Goal: Find specific page/section: Find specific page/section

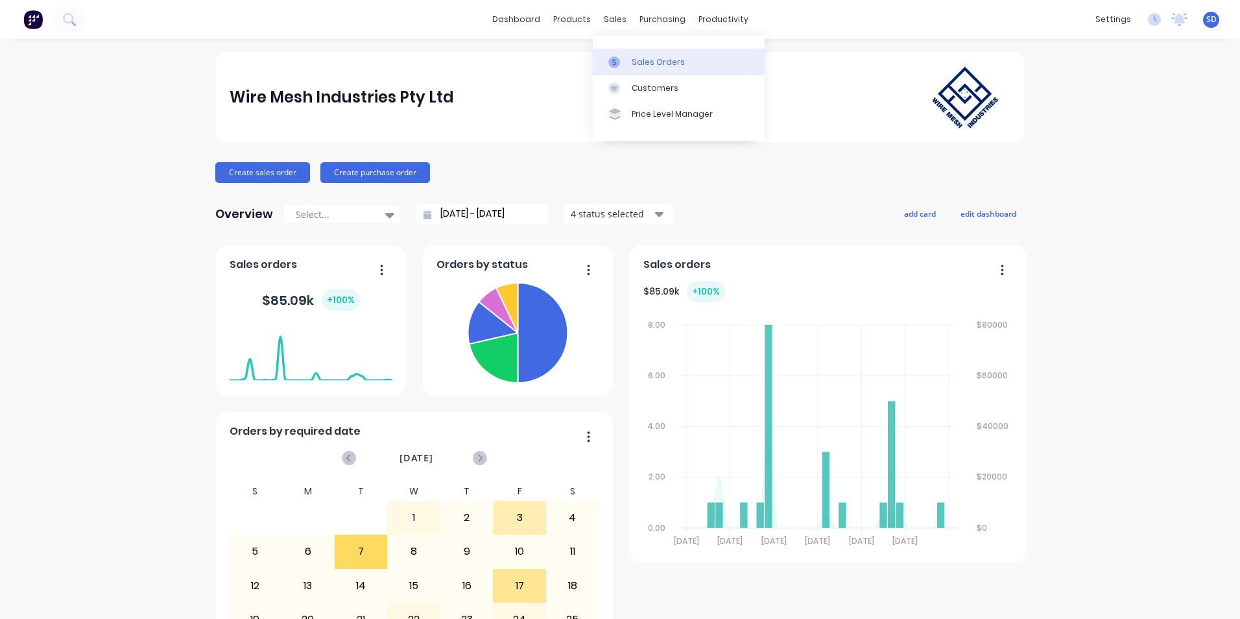
click at [618, 56] on icon at bounding box center [615, 62] width 12 height 12
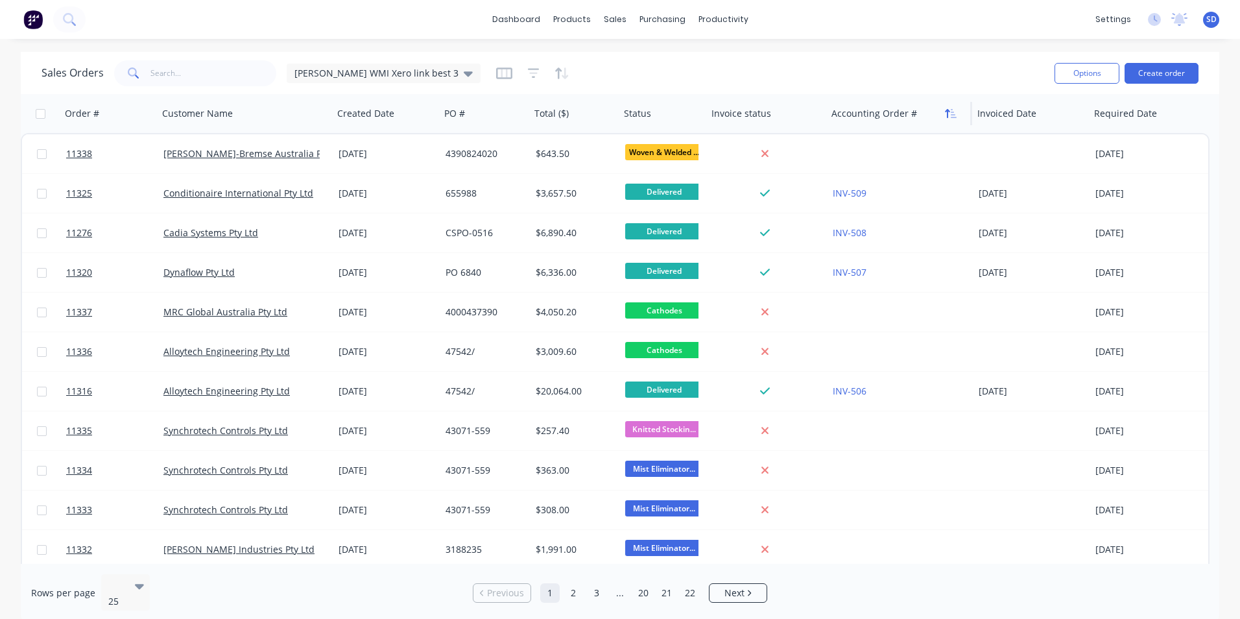
click at [957, 117] on button "button" at bounding box center [950, 113] width 19 height 19
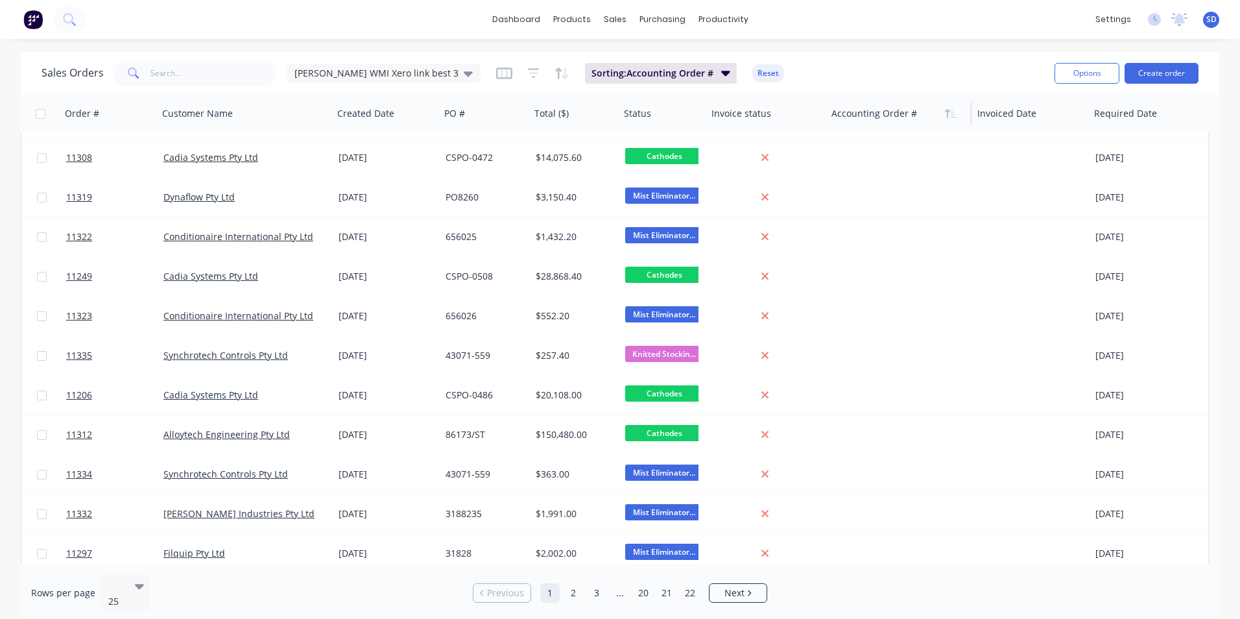
scroll to position [559, 0]
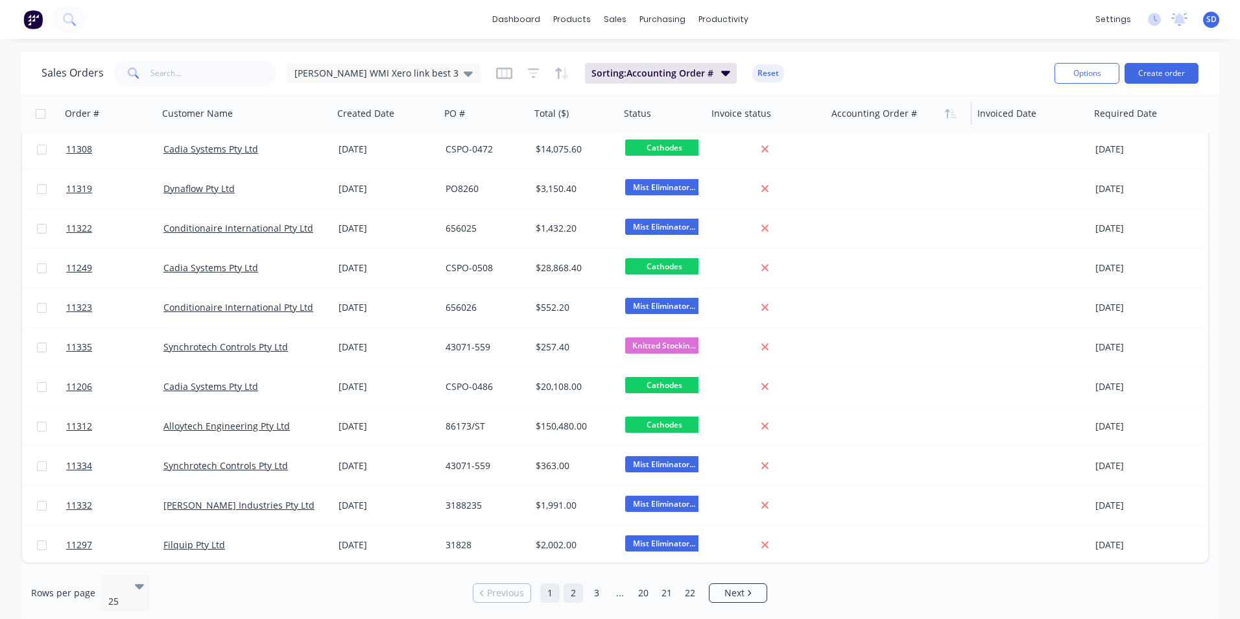
click at [566, 592] on link "2" at bounding box center [573, 592] width 19 height 19
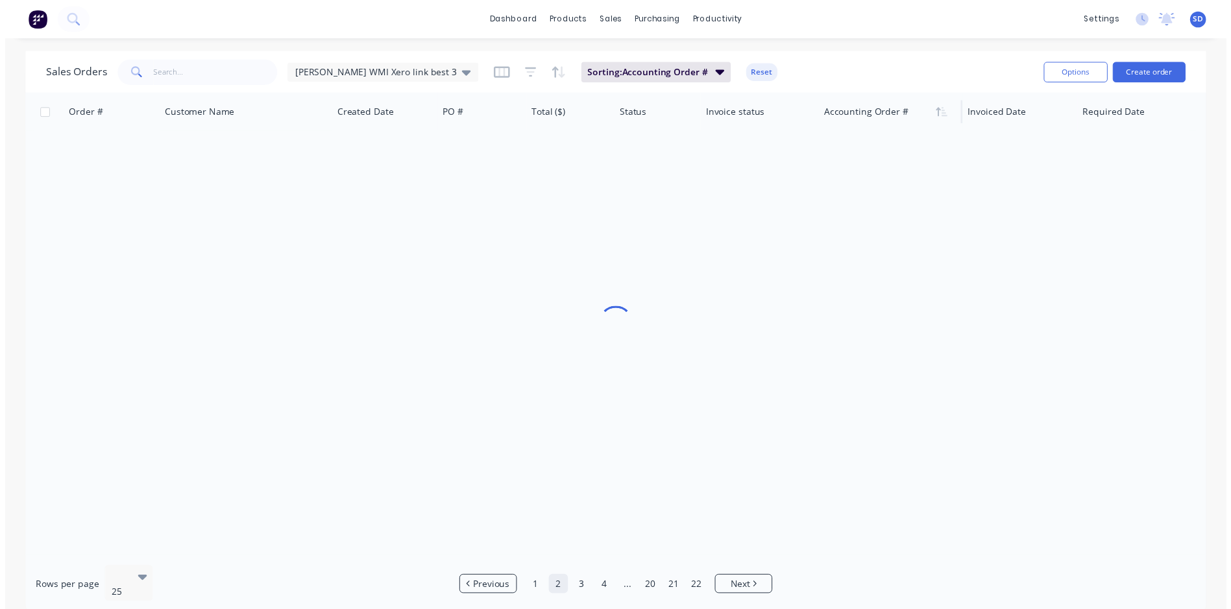
scroll to position [0, 0]
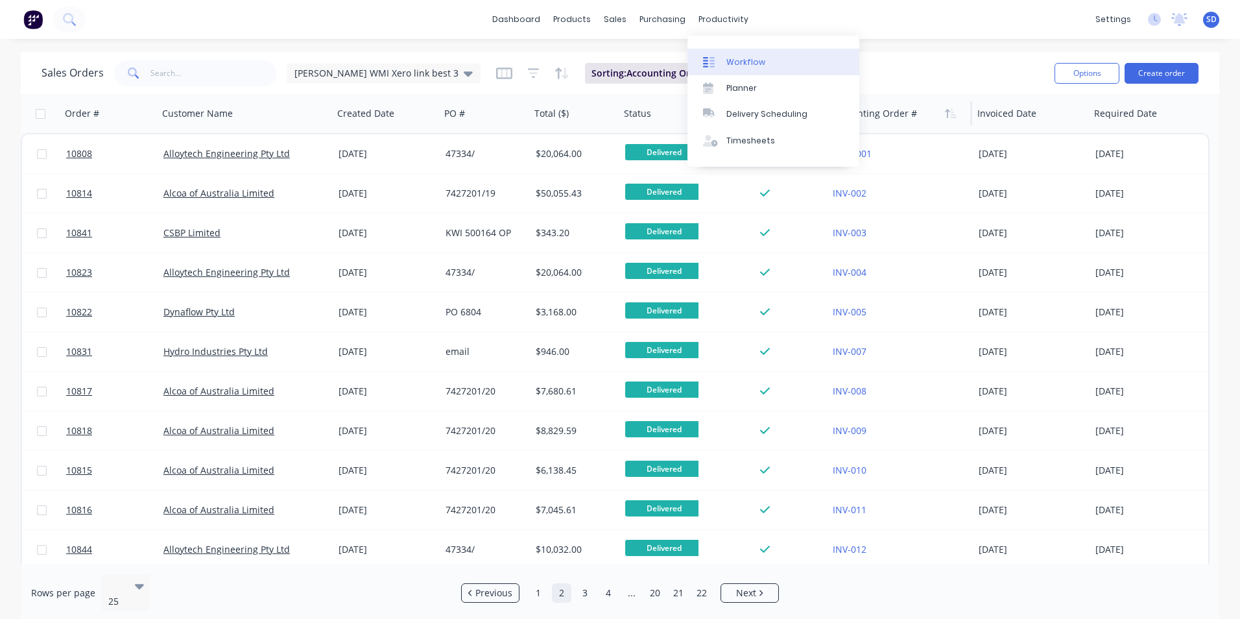
click at [735, 57] on div "Workflow" at bounding box center [746, 62] width 39 height 12
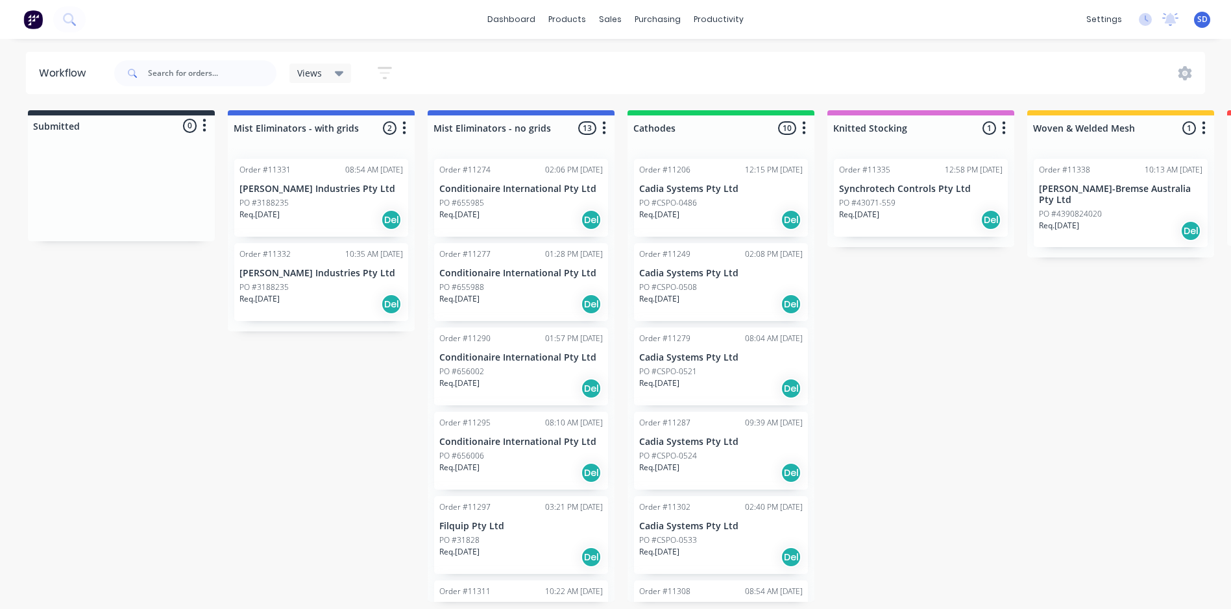
scroll to position [3, 0]
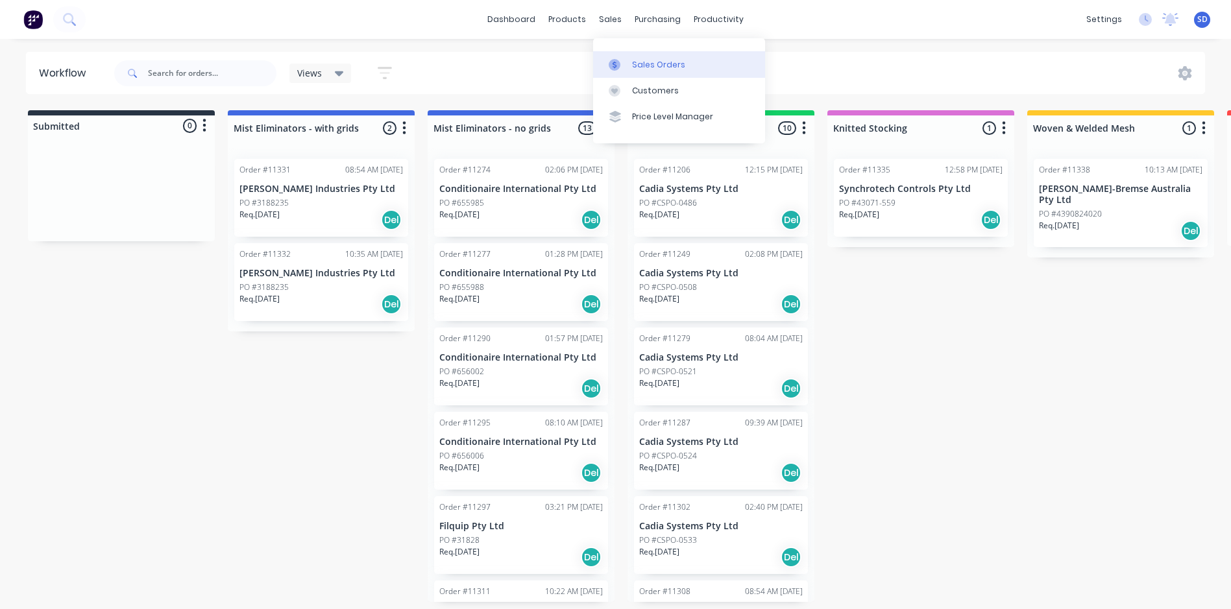
click at [610, 55] on link "Sales Orders" at bounding box center [679, 64] width 172 height 26
